Goal: Task Accomplishment & Management: Manage account settings

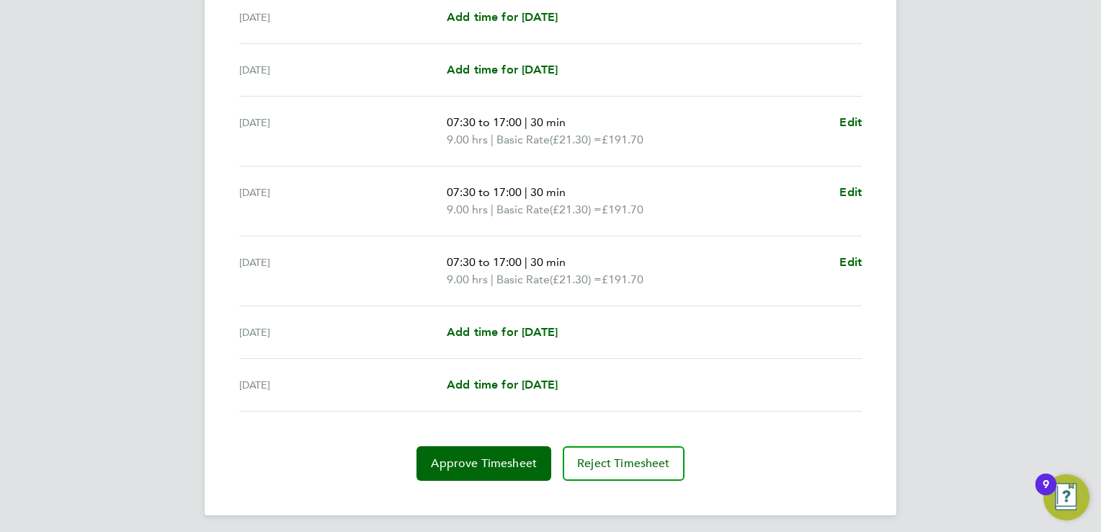
scroll to position [473, 0]
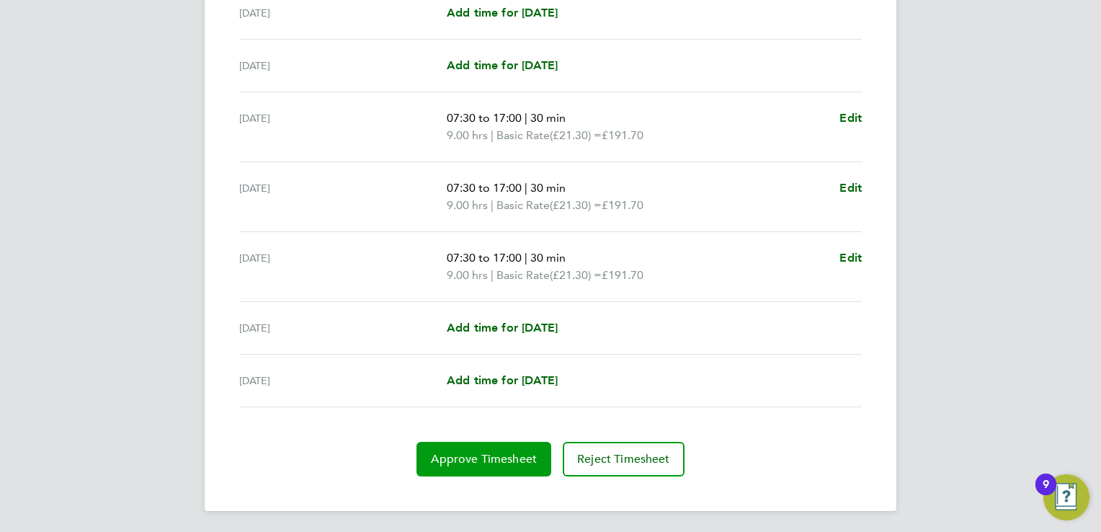
click at [482, 457] on span "Approve Timesheet" at bounding box center [484, 459] width 106 height 14
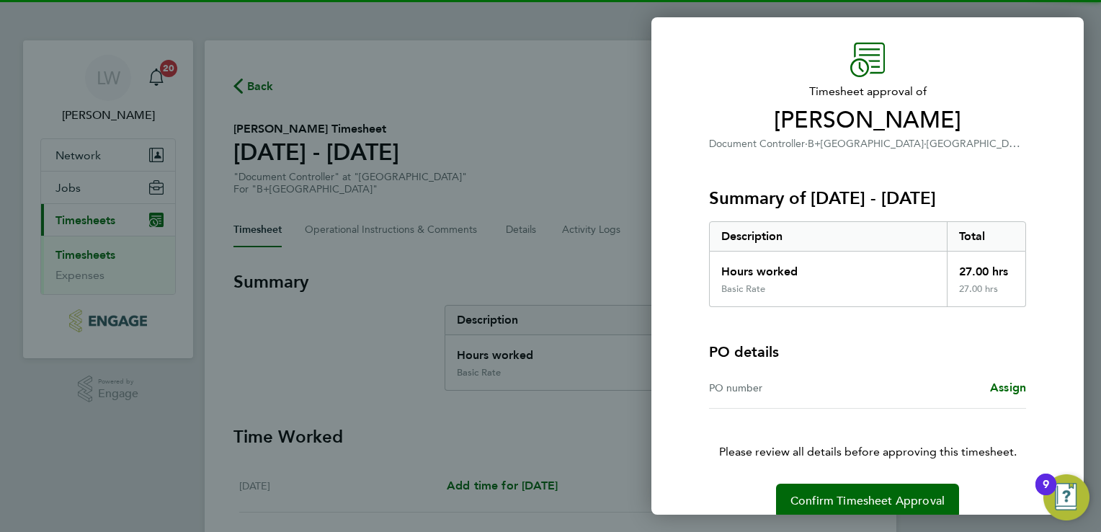
scroll to position [58, 0]
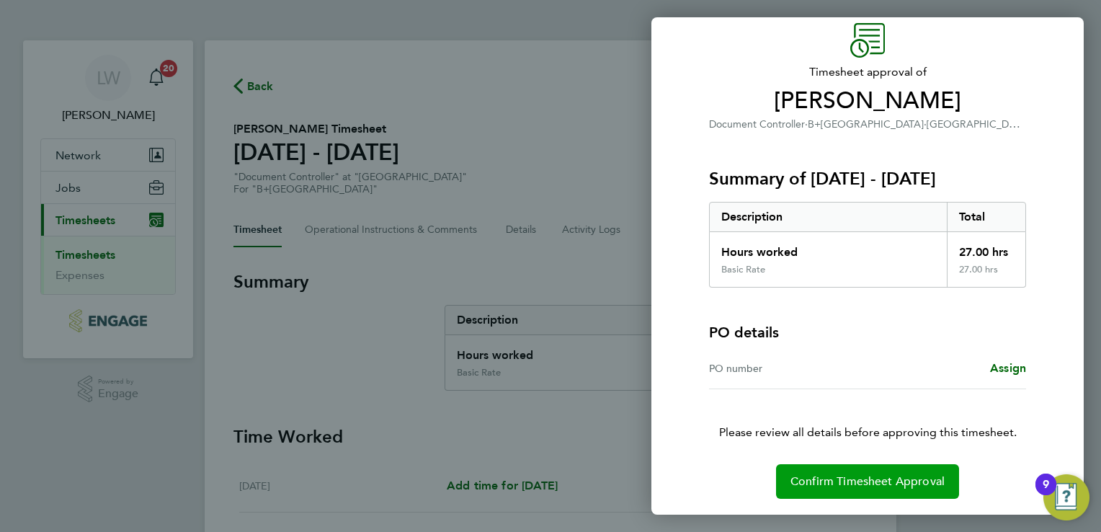
click at [863, 474] on span "Confirm Timesheet Approval" at bounding box center [868, 481] width 154 height 14
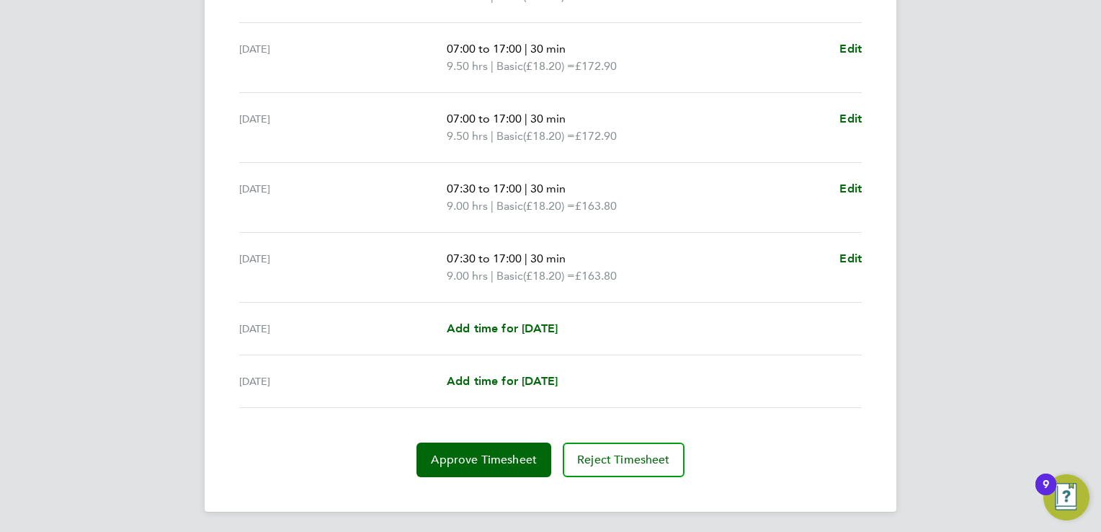
scroll to position [507, 0]
click at [456, 464] on button "Approve Timesheet" at bounding box center [484, 459] width 135 height 35
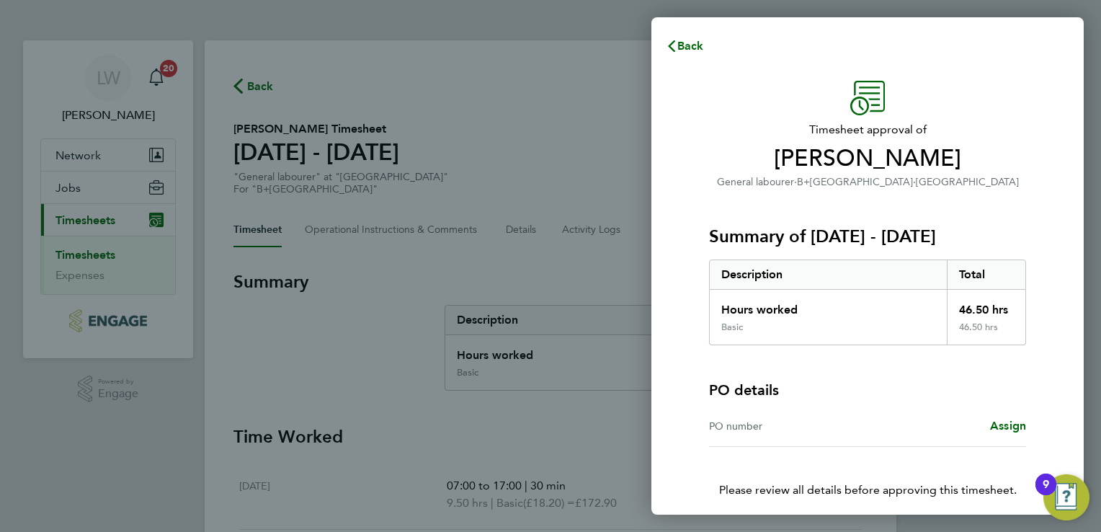
scroll to position [58, 0]
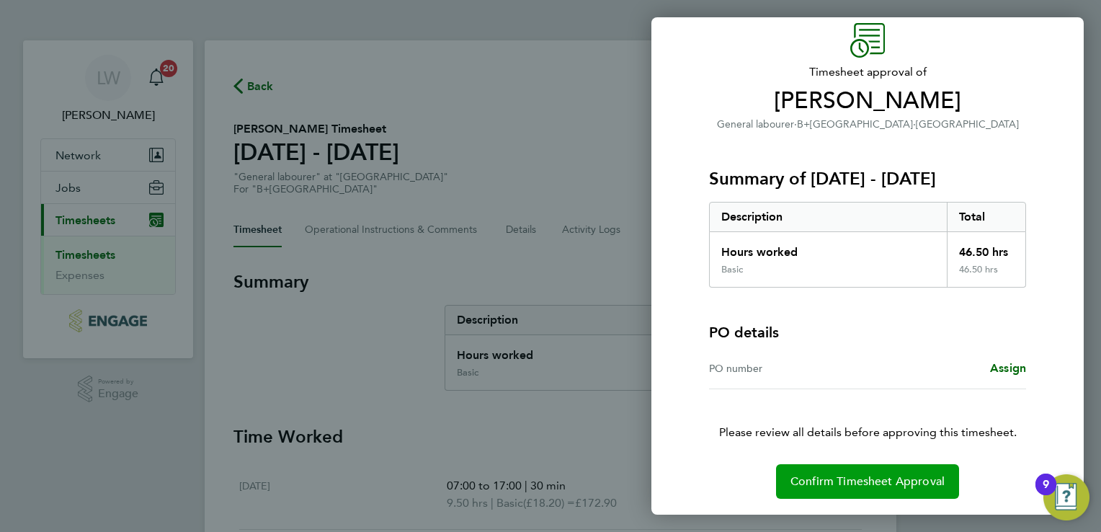
click at [879, 469] on button "Confirm Timesheet Approval" at bounding box center [867, 481] width 183 height 35
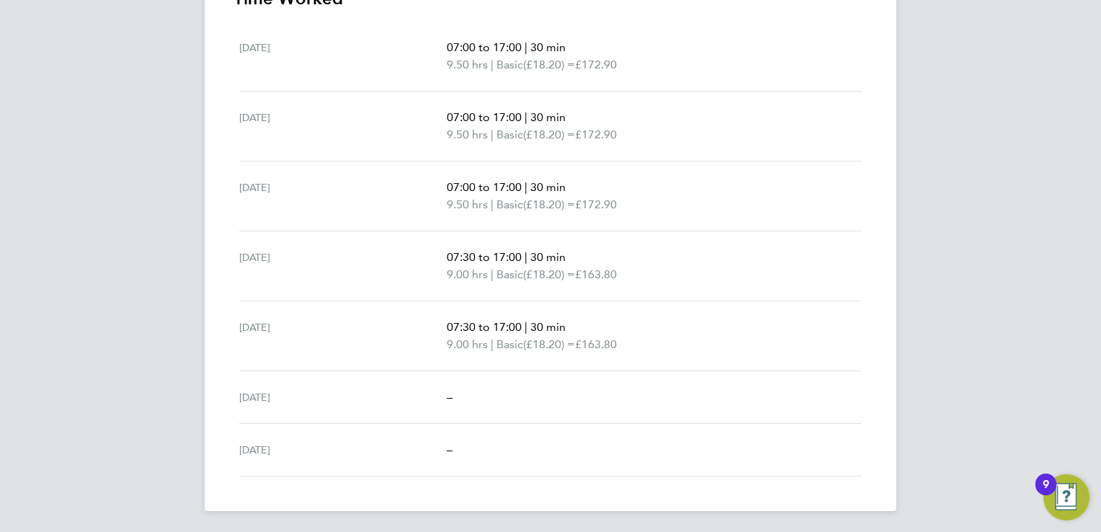
scroll to position [6, 0]
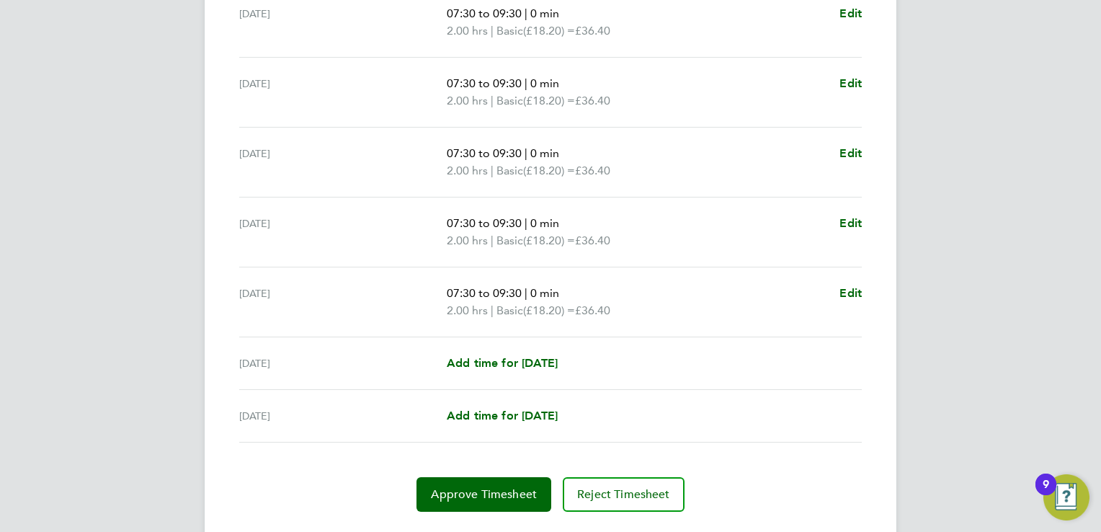
scroll to position [507, 0]
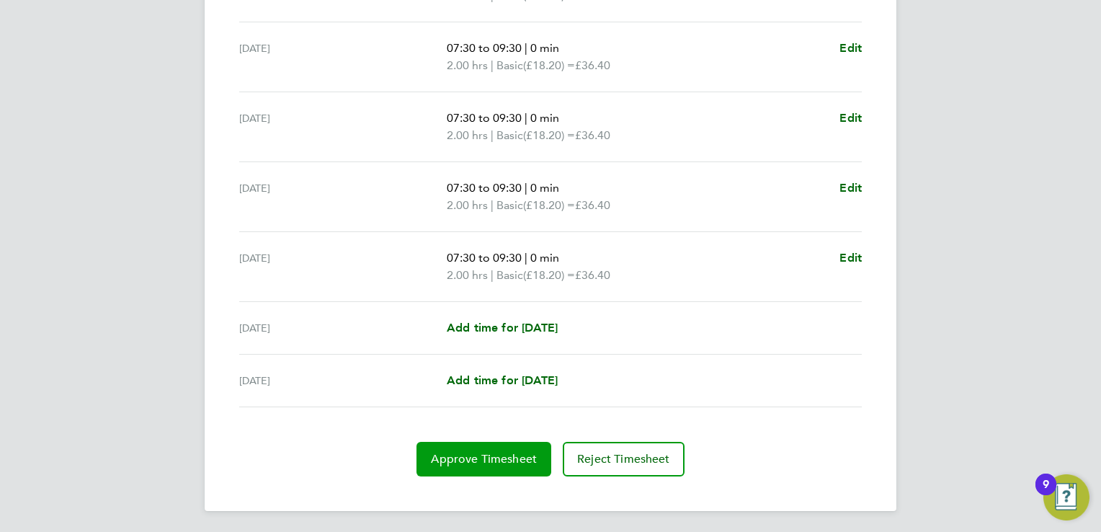
click at [494, 446] on button "Approve Timesheet" at bounding box center [484, 459] width 135 height 35
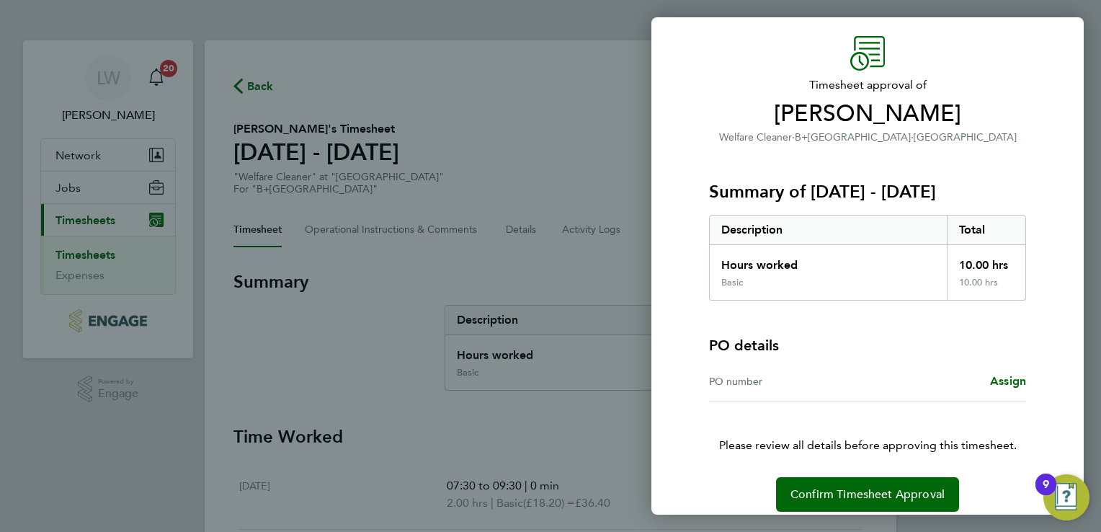
scroll to position [58, 0]
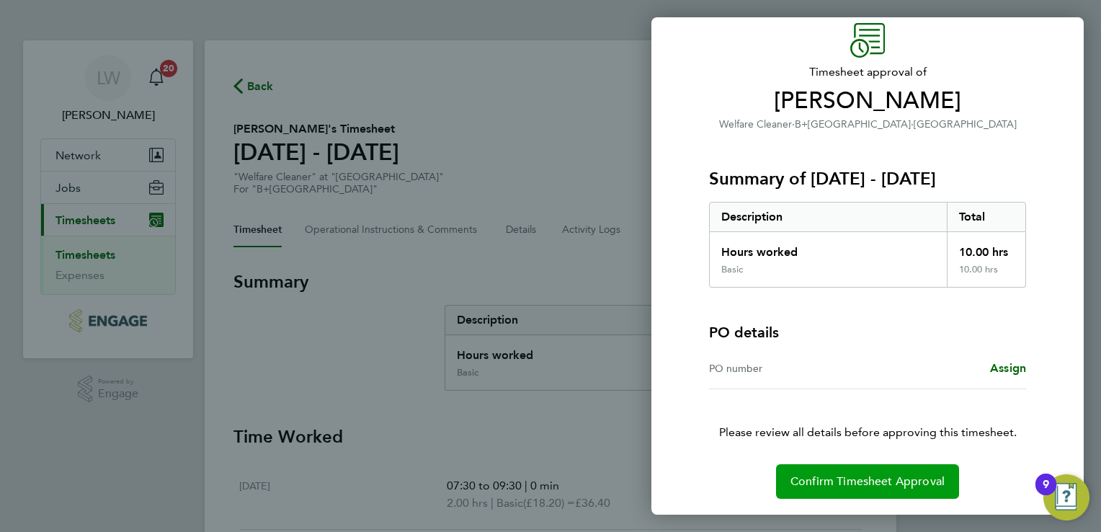
click at [826, 479] on span "Confirm Timesheet Approval" at bounding box center [868, 481] width 154 height 14
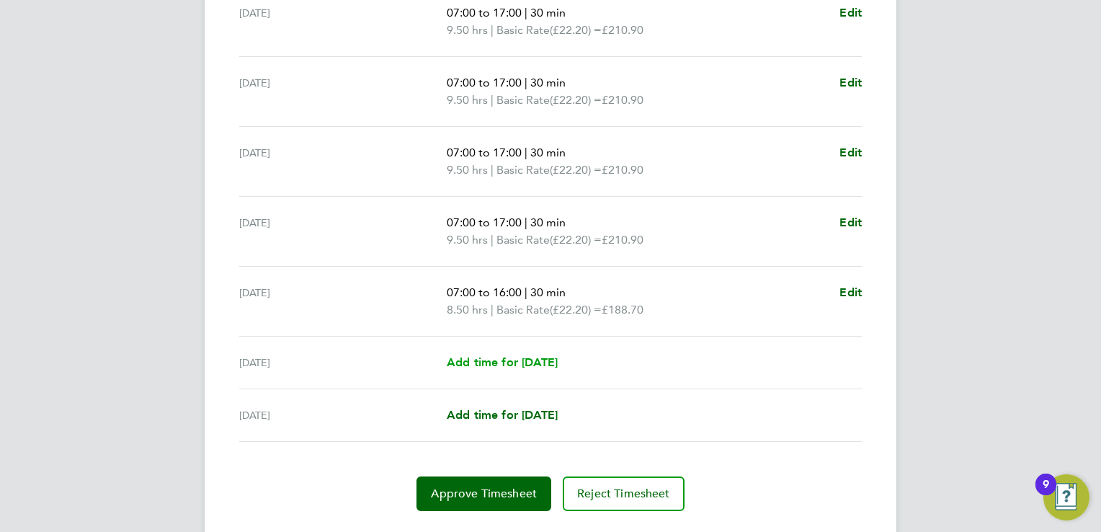
scroll to position [507, 0]
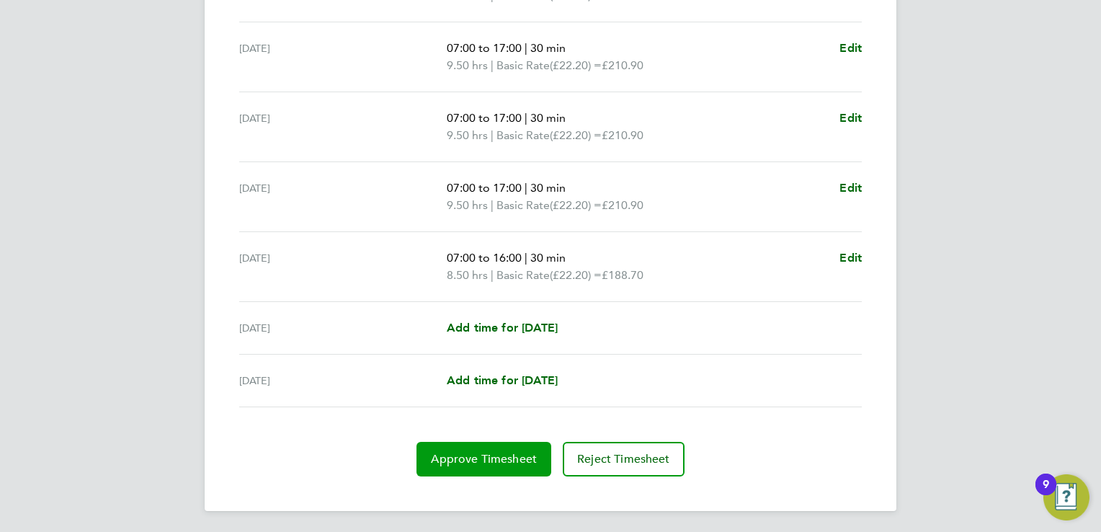
click at [458, 458] on span "Approve Timesheet" at bounding box center [484, 459] width 106 height 14
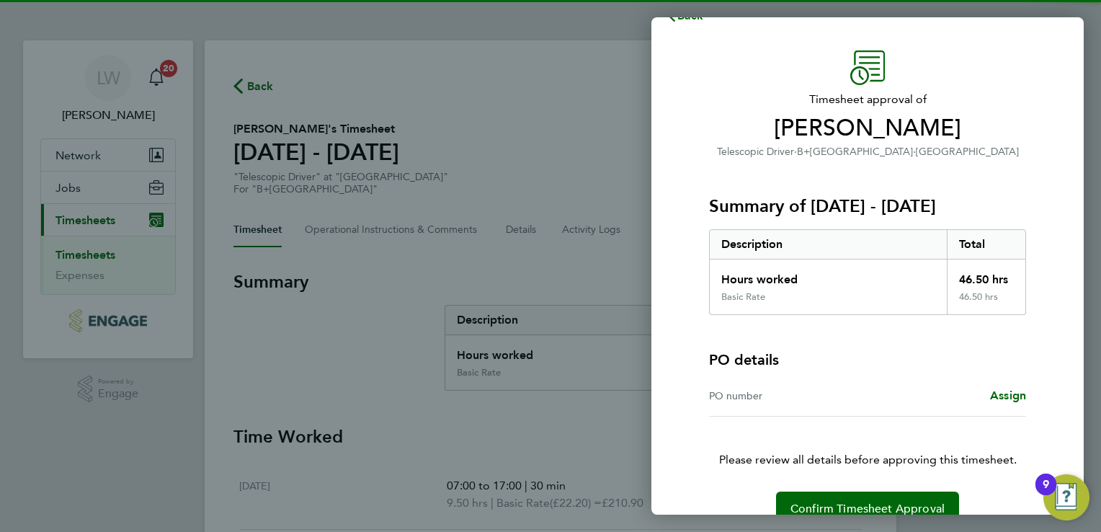
scroll to position [58, 0]
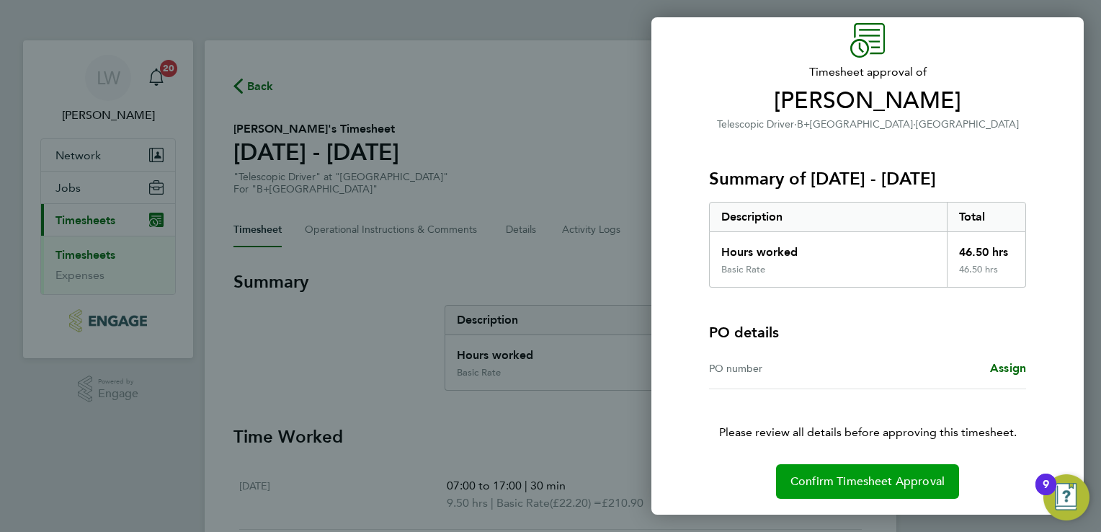
click at [825, 474] on span "Confirm Timesheet Approval" at bounding box center [868, 481] width 154 height 14
